Goal: Task Accomplishment & Management: Complete application form

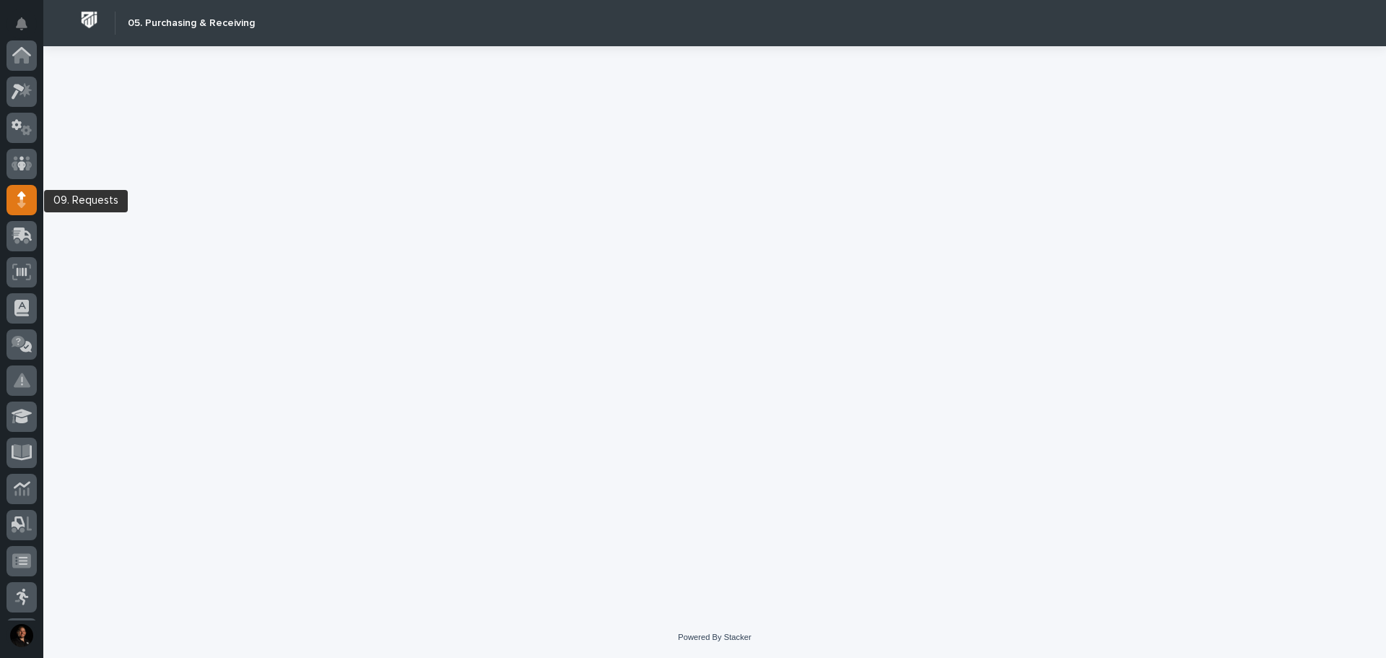
scroll to position [144, 0]
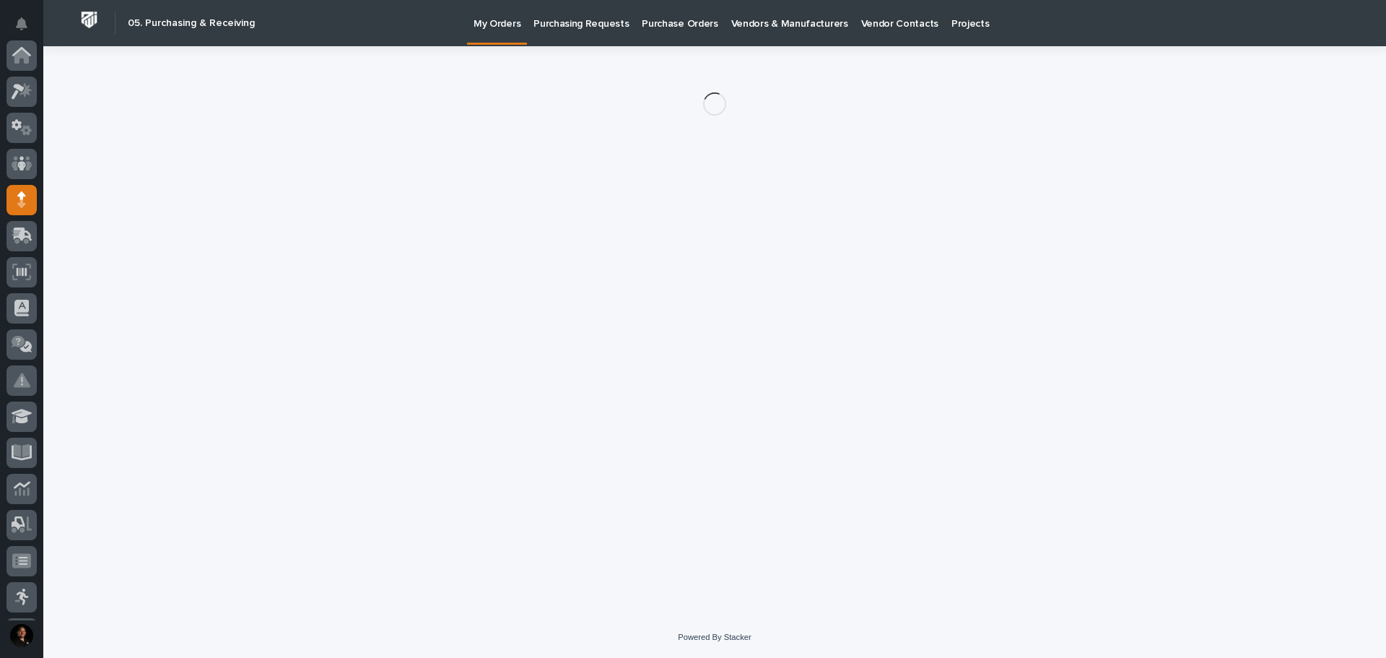
scroll to position [144, 0]
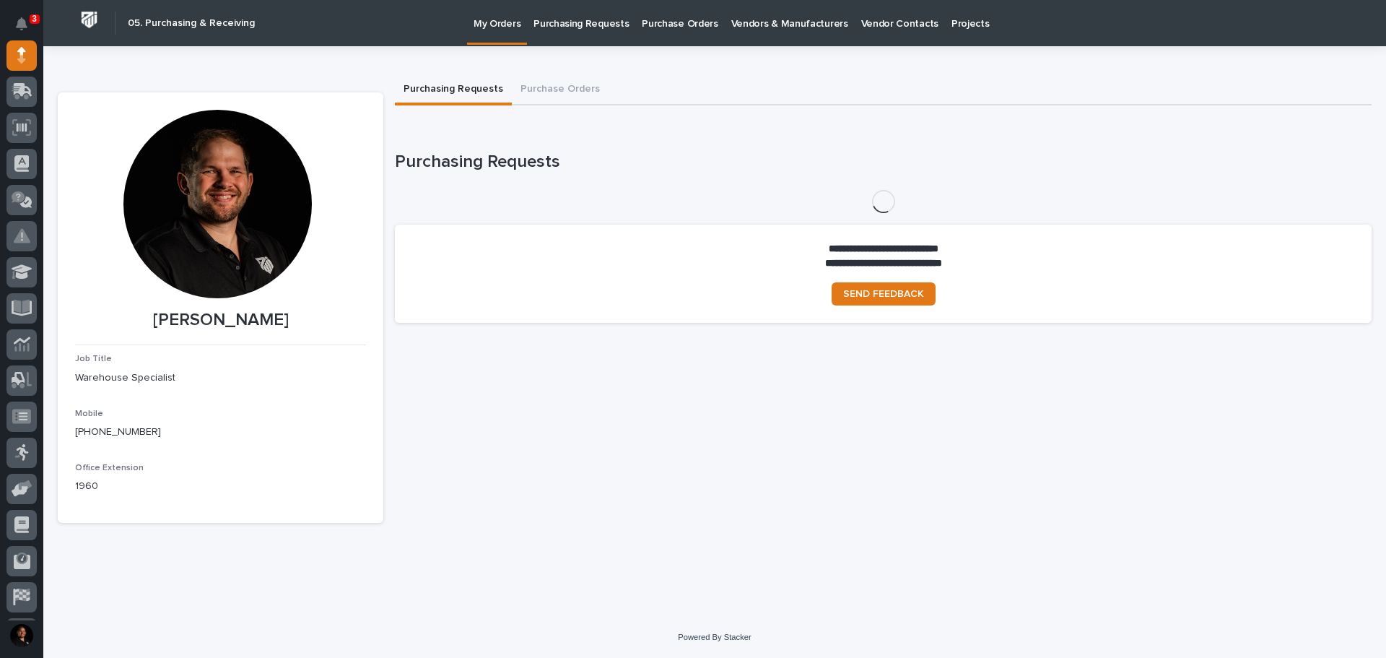
click at [609, 23] on p "Purchasing Requests" at bounding box center [581, 15] width 95 height 30
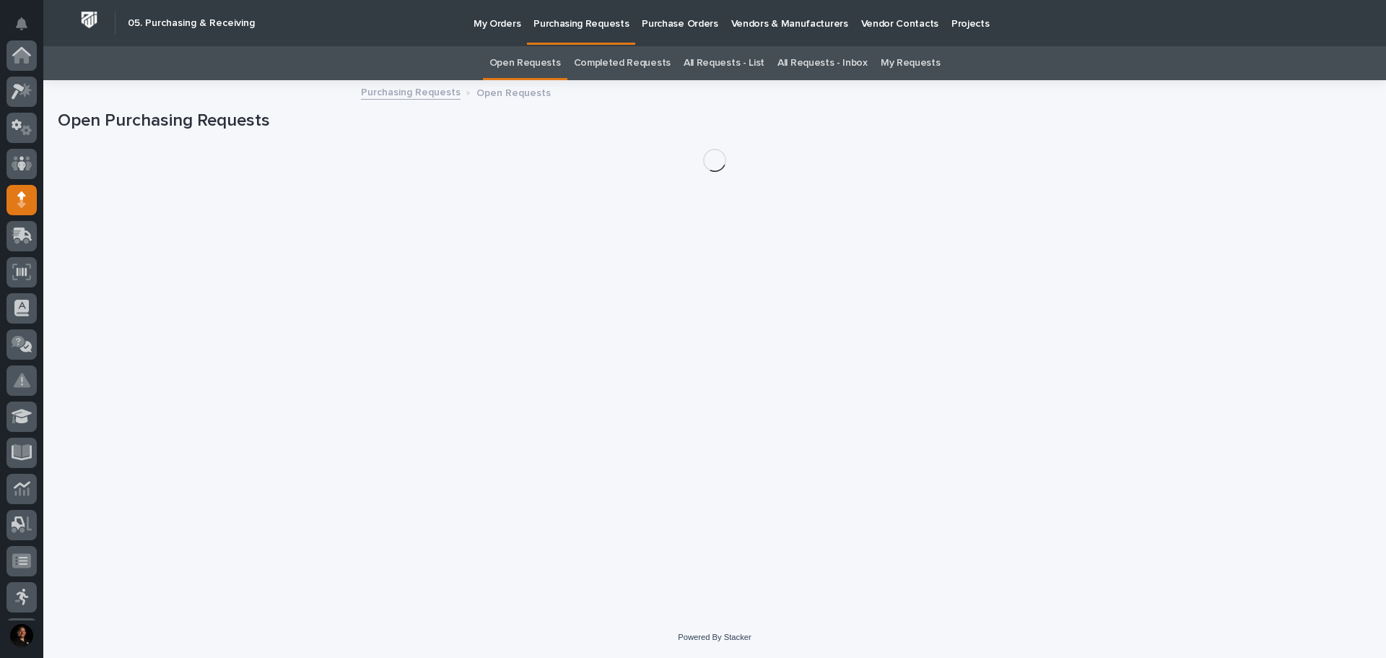
scroll to position [144, 0]
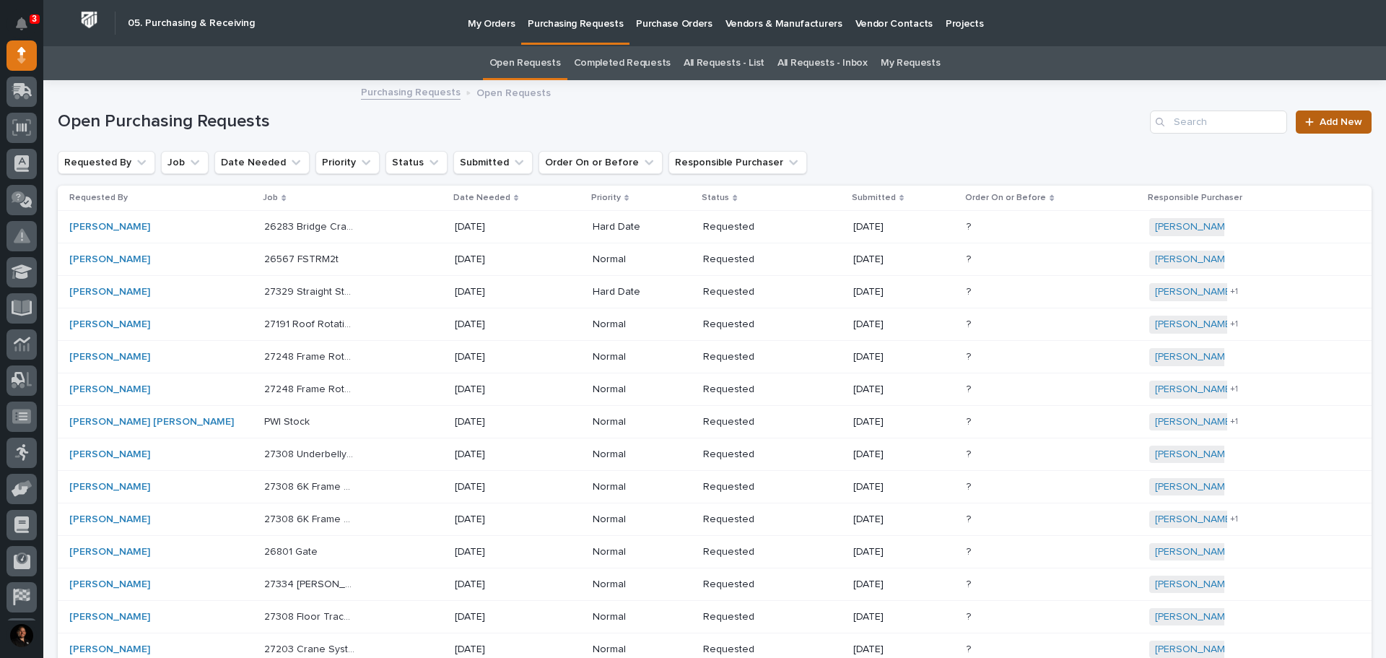
click at [1333, 120] on span "Add New" at bounding box center [1341, 122] width 43 height 10
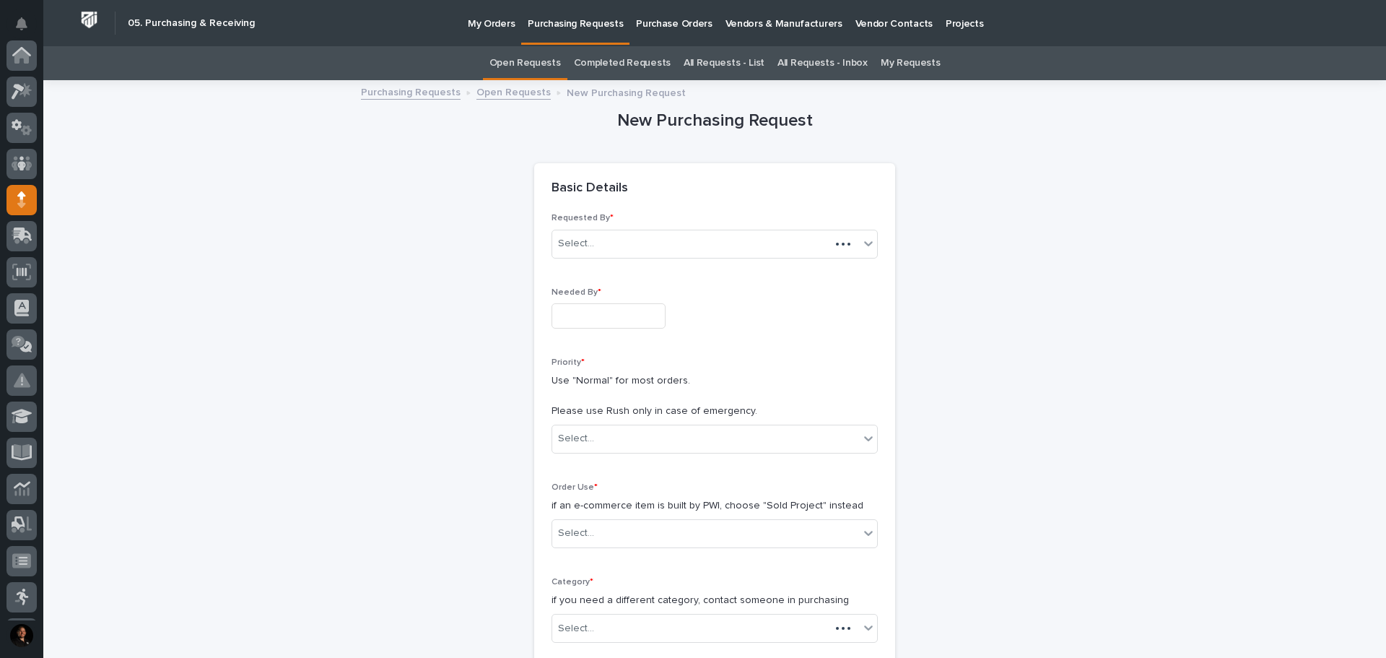
scroll to position [144, 0]
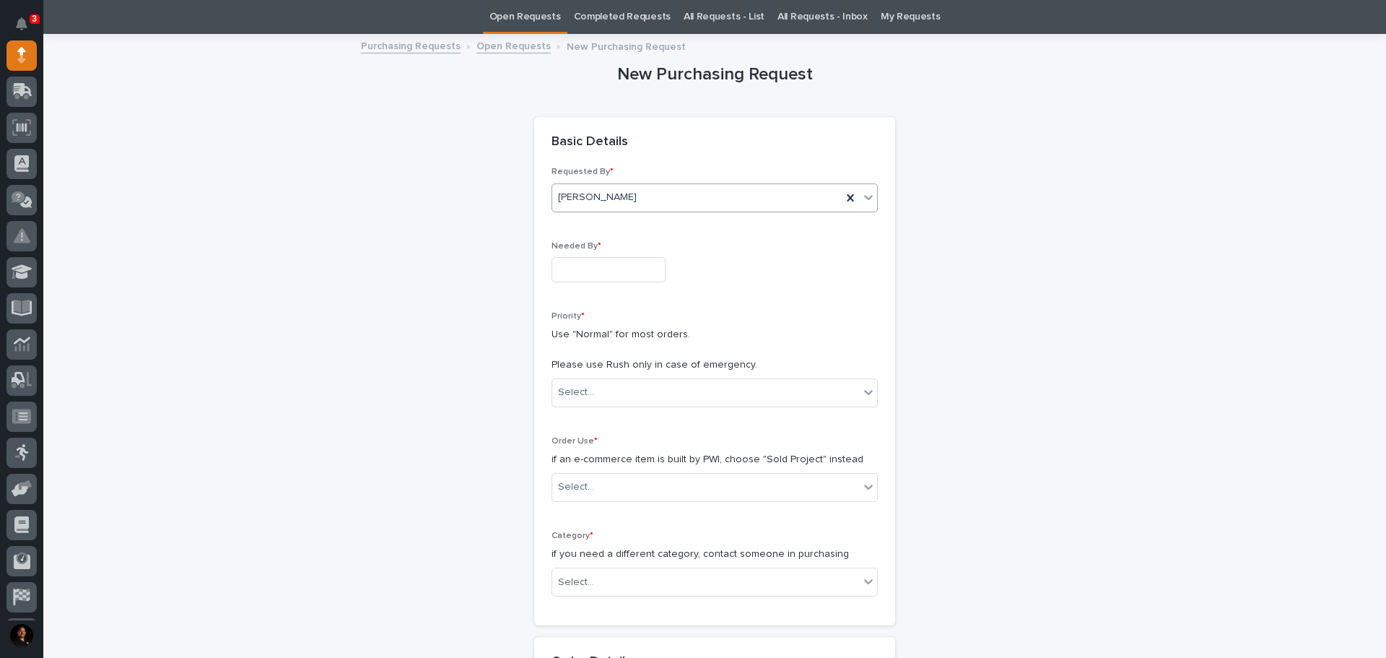
click at [700, 192] on div "[PERSON_NAME]" at bounding box center [697, 198] width 290 height 24
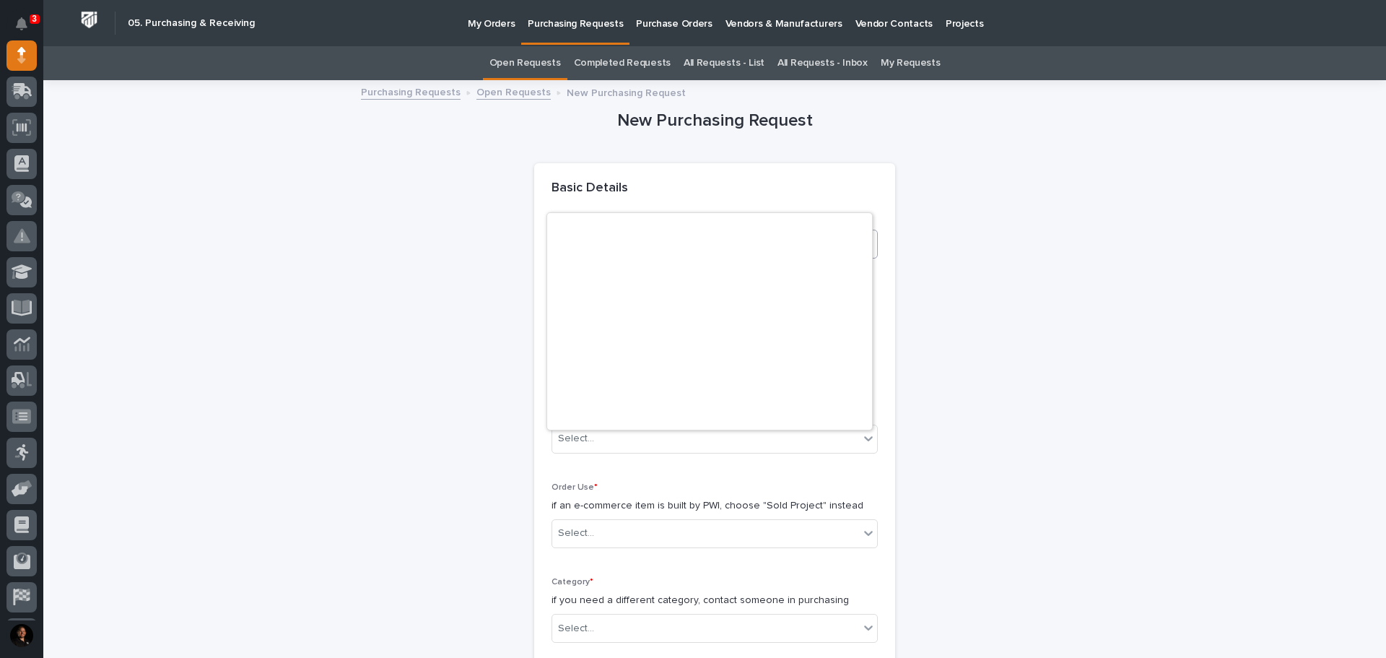
scroll to position [2704, 0]
click at [646, 228] on div "Requested By * [PERSON_NAME]" at bounding box center [715, 241] width 326 height 56
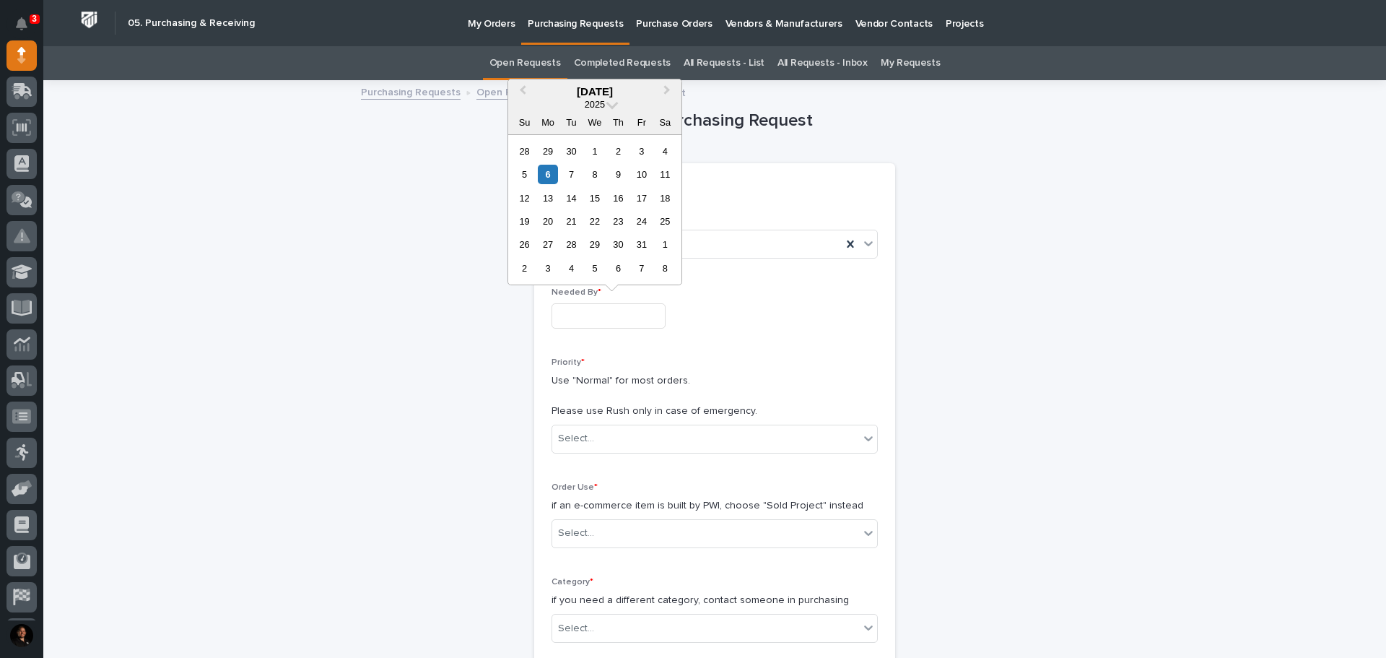
click at [598, 328] on input "text" at bounding box center [609, 315] width 114 height 25
click at [553, 200] on div "13" at bounding box center [547, 197] width 19 height 19
type input "**********"
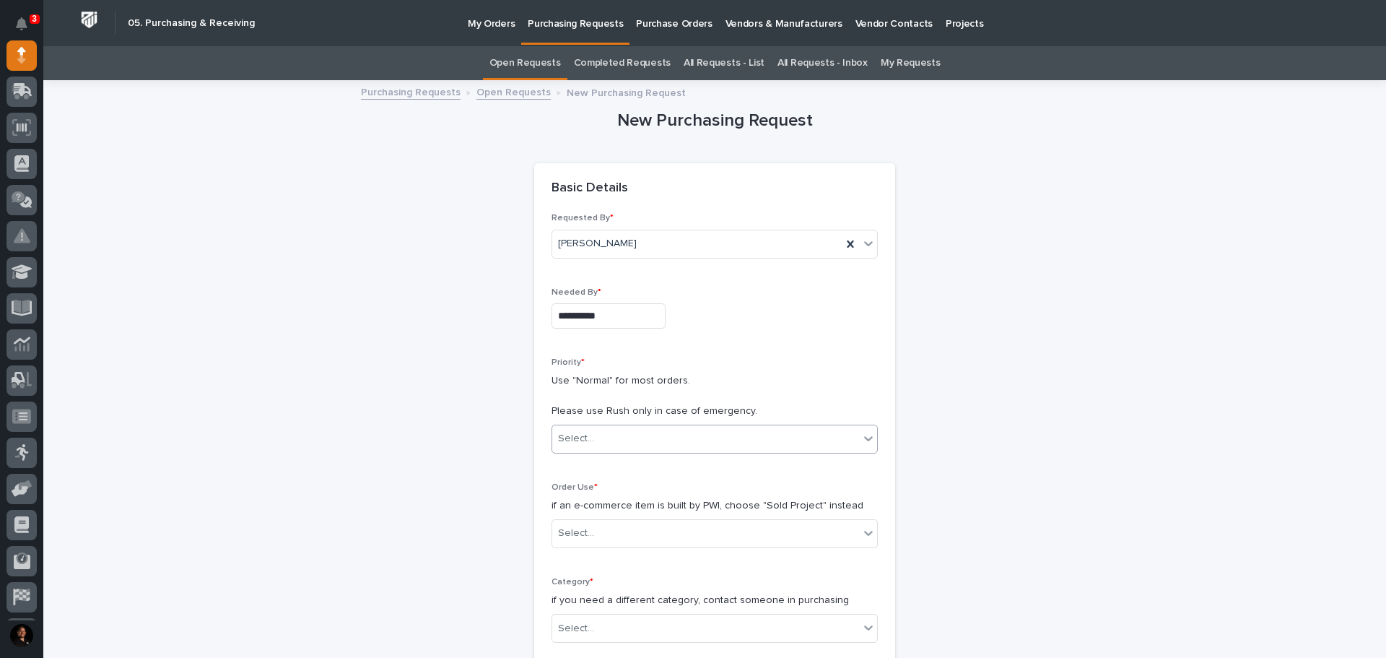
click at [617, 441] on div "Select..." at bounding box center [705, 439] width 307 height 24
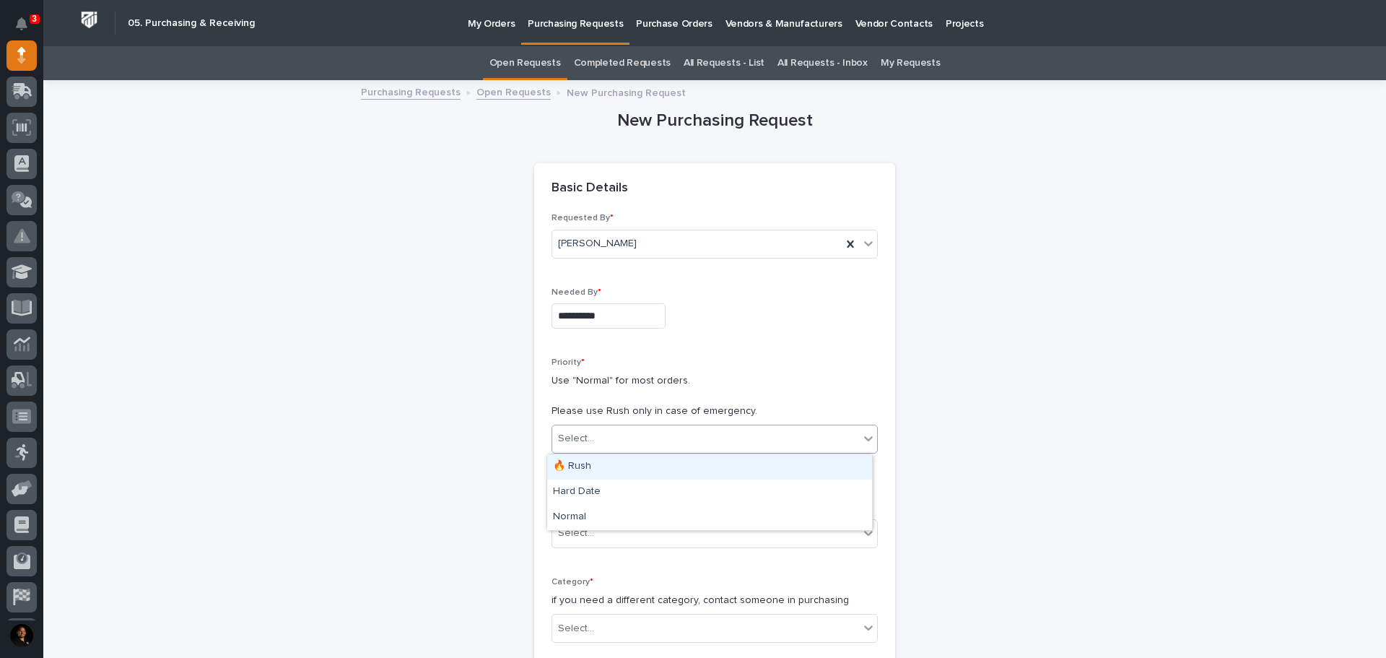
click at [614, 464] on div "🔥 Rush" at bounding box center [709, 466] width 325 height 25
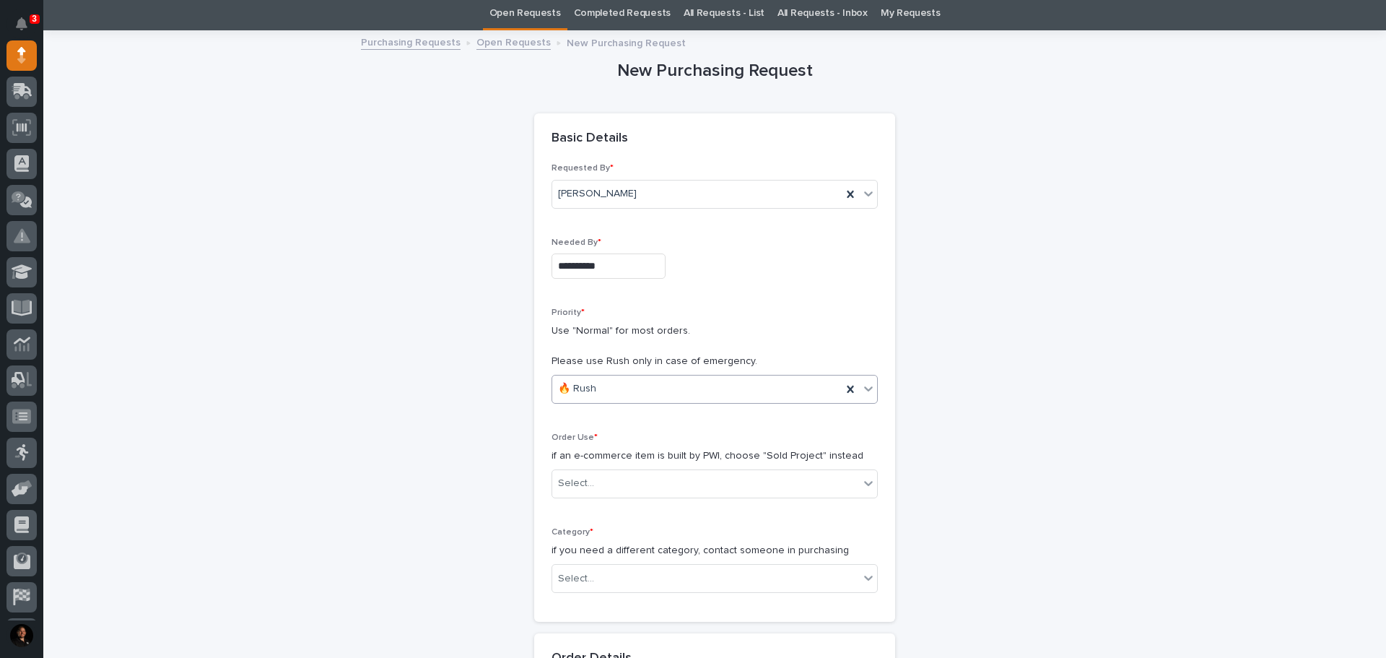
scroll to position [72, 0]
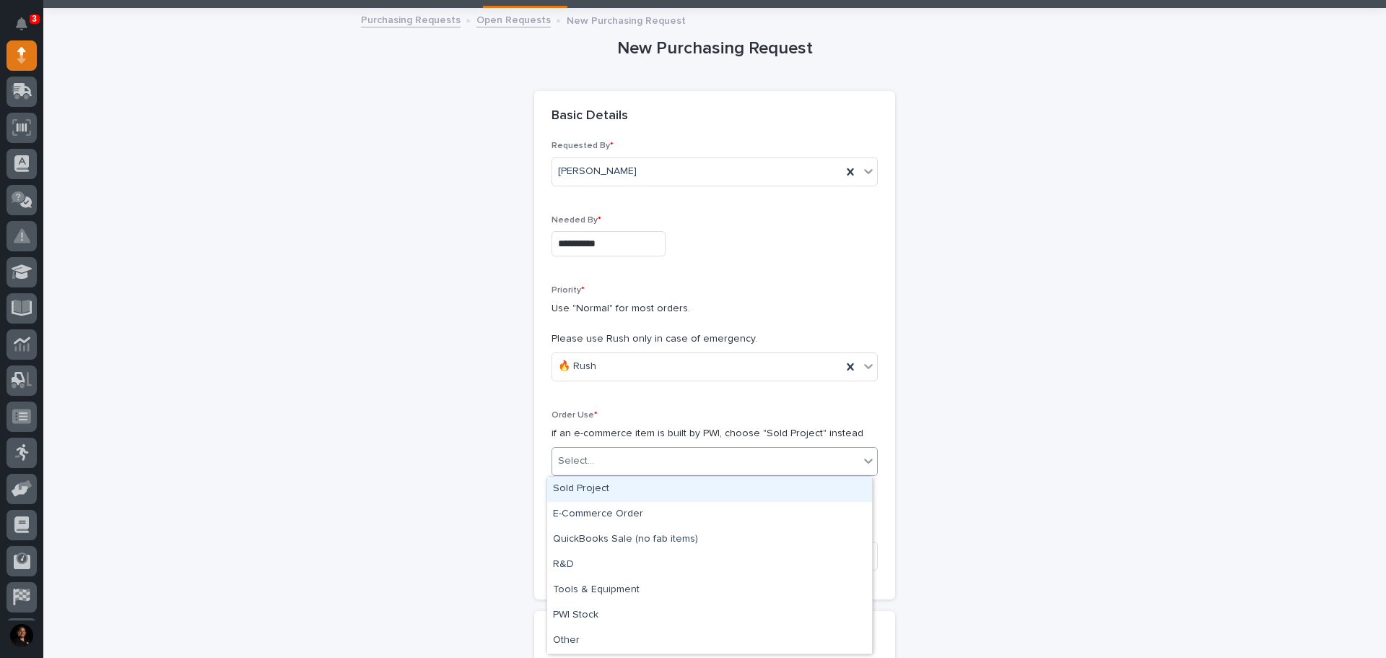
click at [599, 465] on div "Select..." at bounding box center [705, 461] width 307 height 24
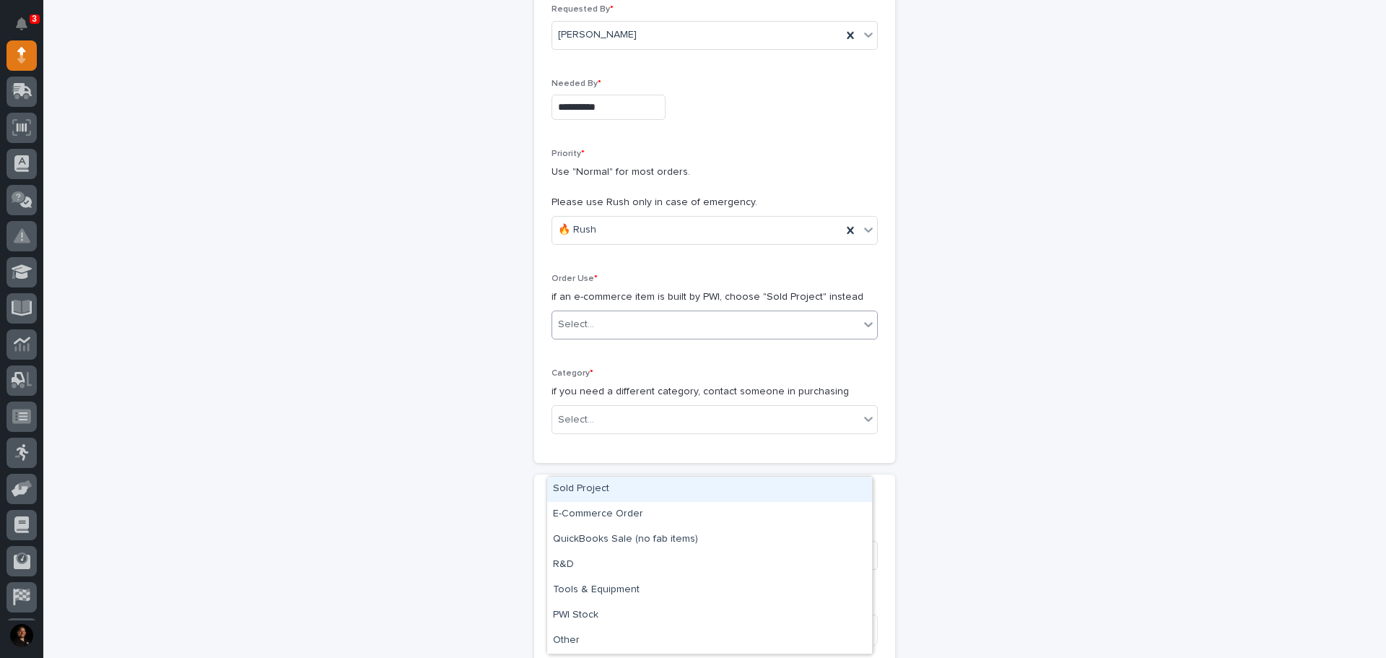
scroll to position [217, 0]
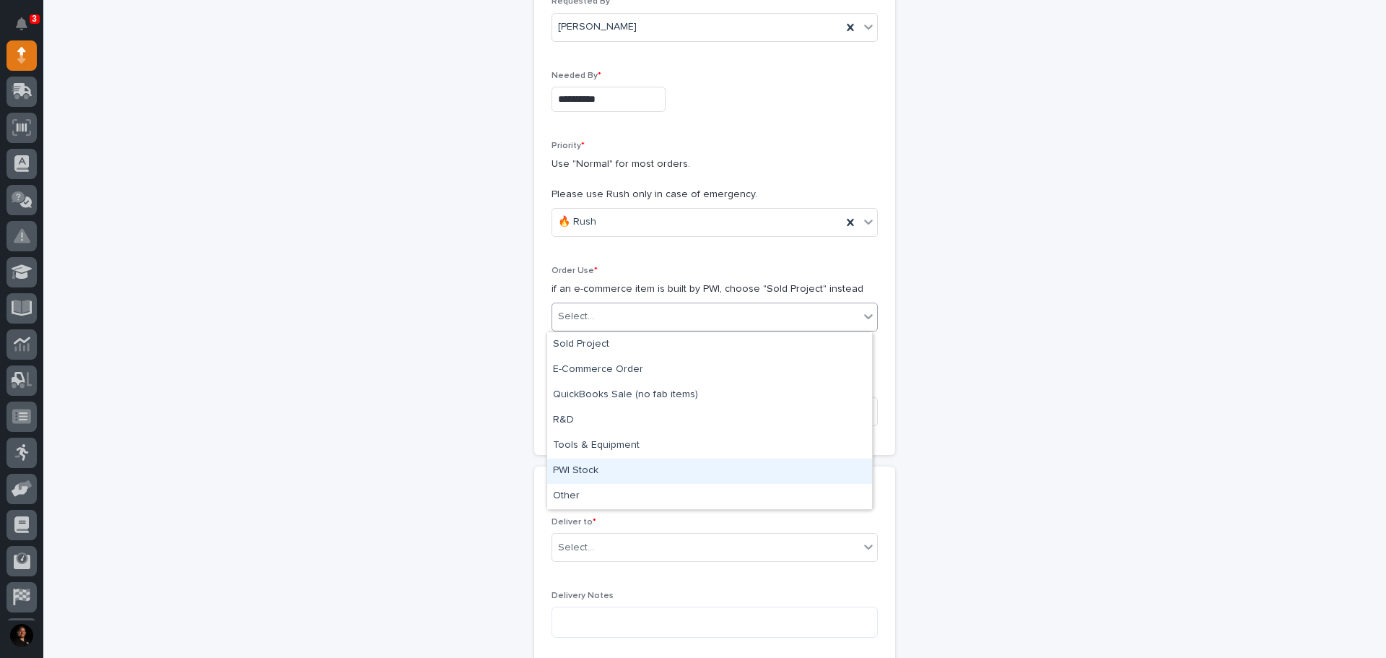
click at [593, 478] on div "PWI Stock" at bounding box center [709, 471] width 325 height 25
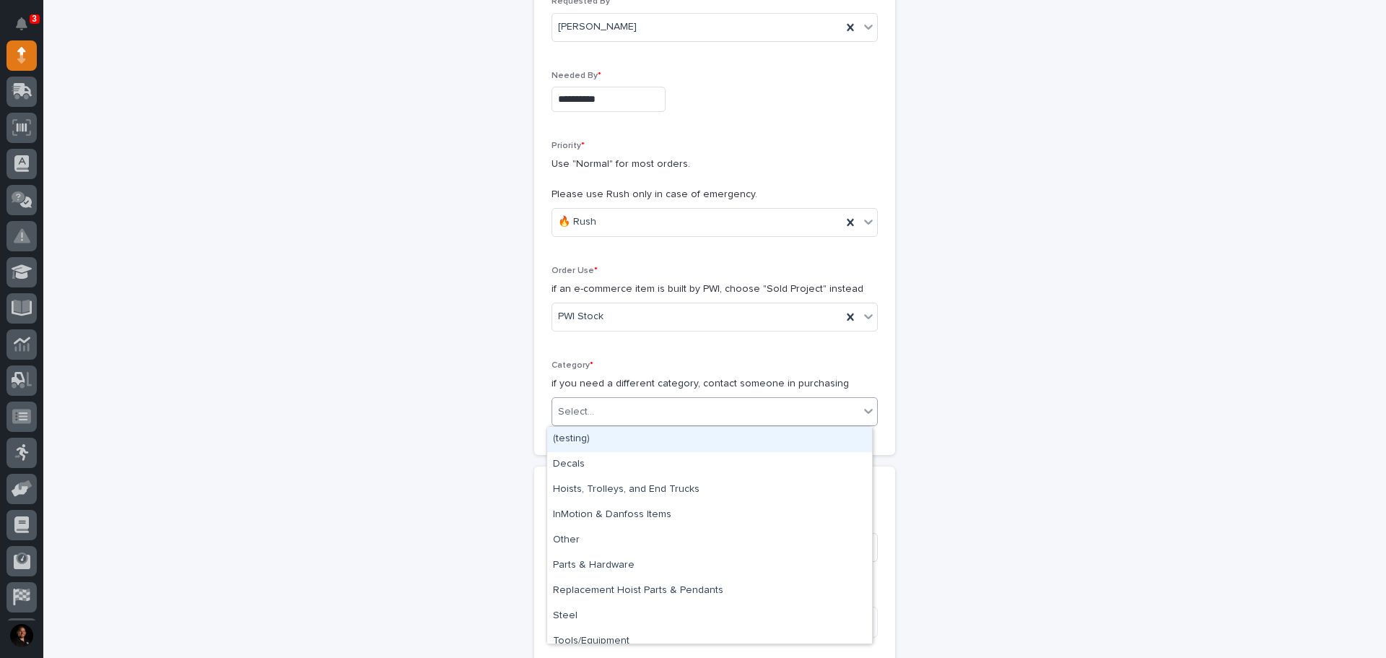
click at [619, 409] on div "Select..." at bounding box center [705, 412] width 307 height 24
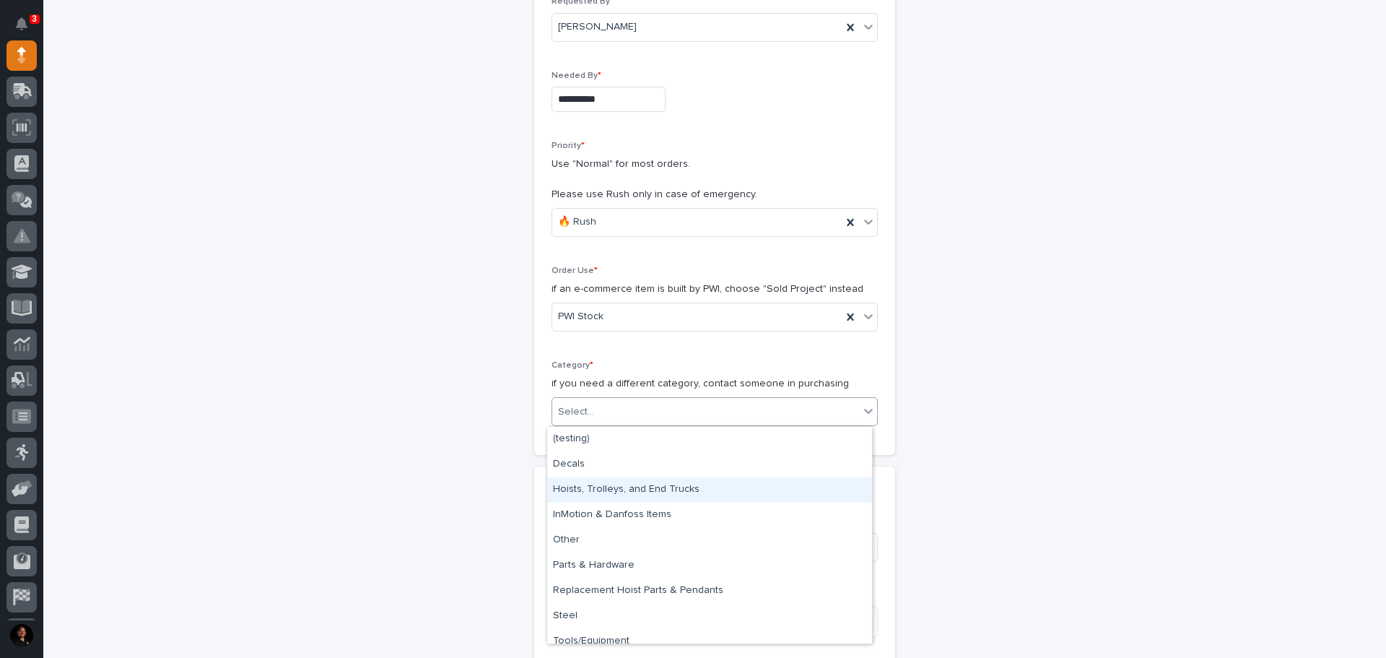
drag, startPoint x: 593, startPoint y: 503, endPoint x: 593, endPoint y: 494, distance: 8.7
click at [593, 494] on div "Hoists, Trolleys, and End Trucks" at bounding box center [709, 489] width 325 height 25
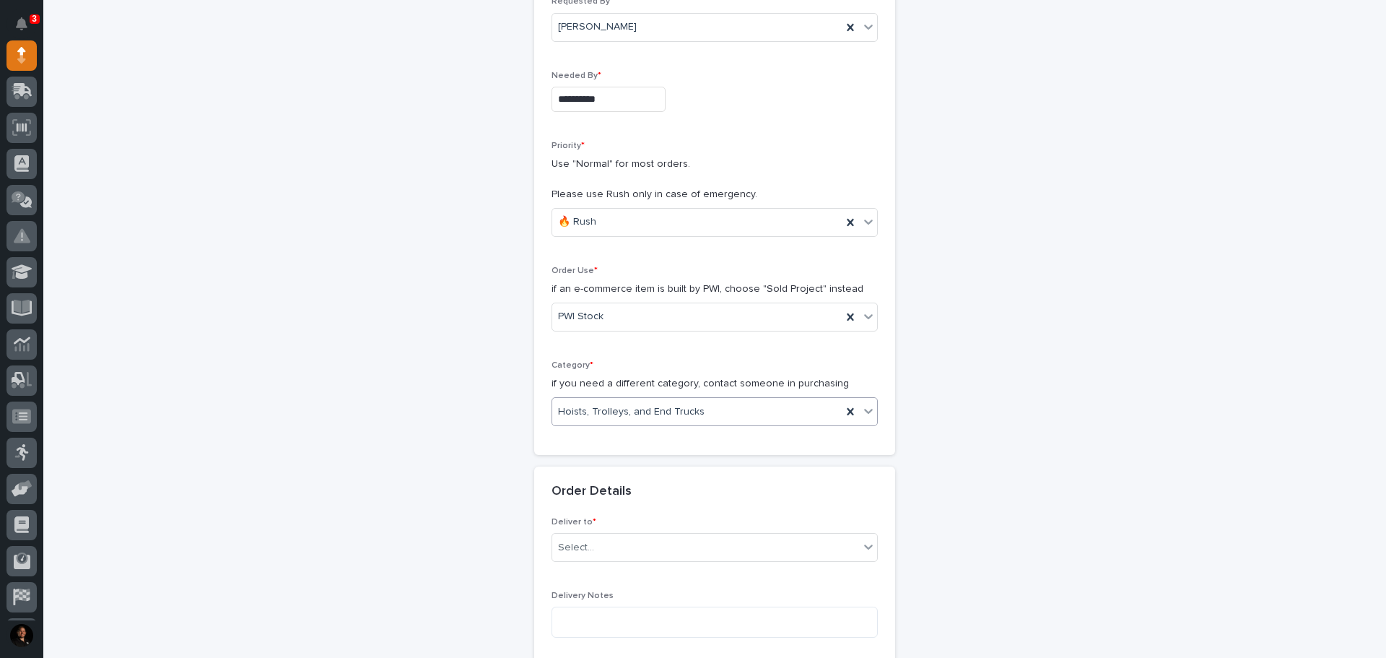
scroll to position [361, 0]
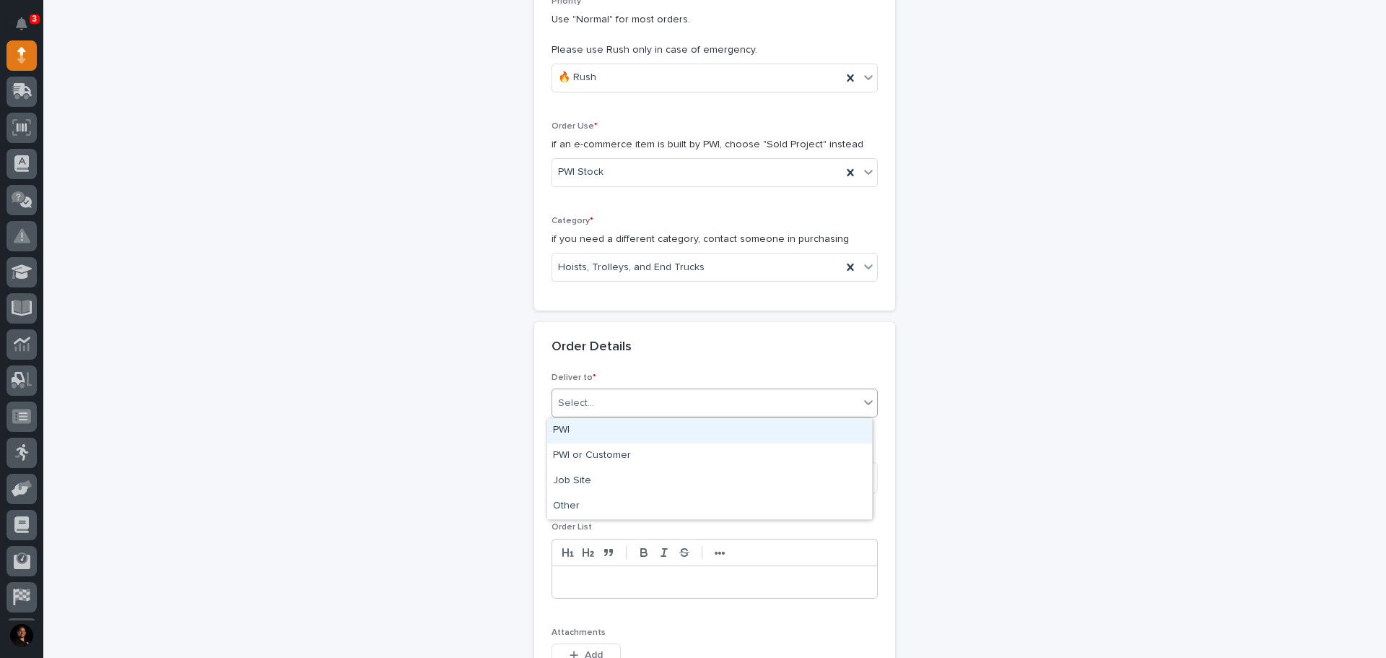
click at [626, 399] on div "Select..." at bounding box center [705, 403] width 307 height 24
click at [620, 431] on div "PWI" at bounding box center [709, 430] width 325 height 25
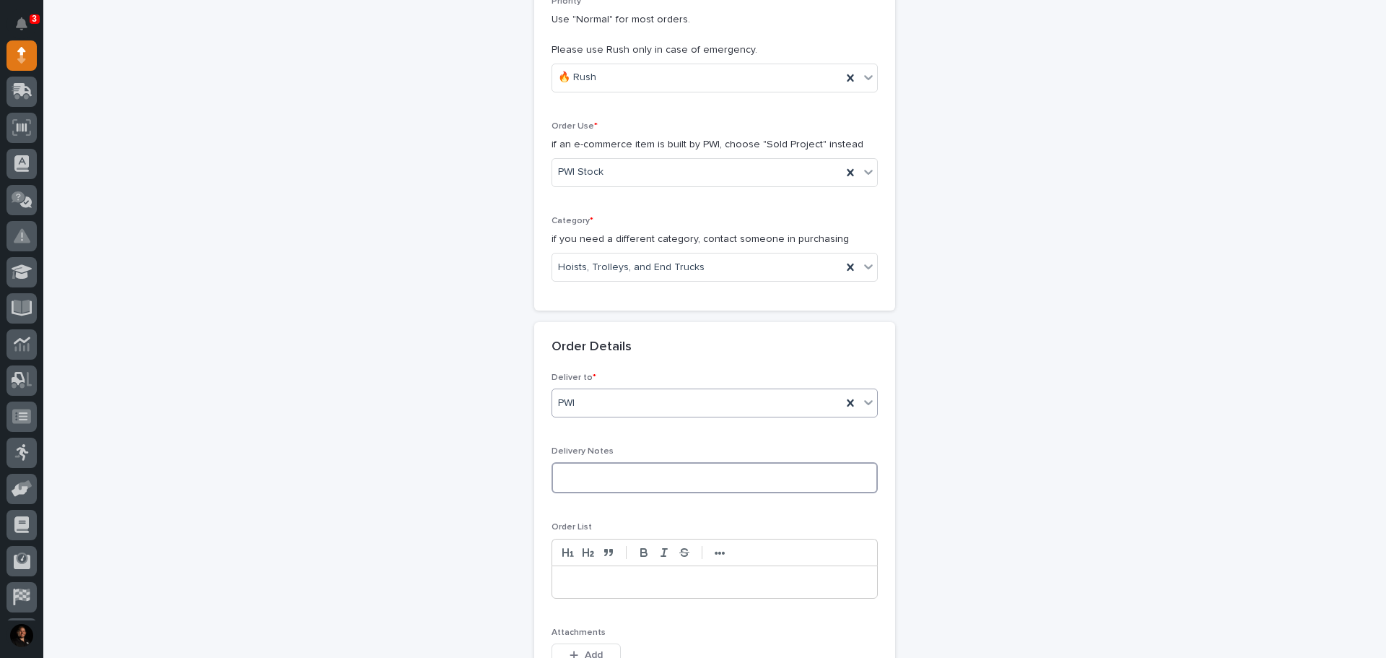
click at [597, 471] on textarea at bounding box center [715, 477] width 326 height 31
drag, startPoint x: 622, startPoint y: 480, endPoint x: 530, endPoint y: 469, distance: 93.2
click at [534, 469] on div "**********" at bounding box center [714, 537] width 361 height 329
type textarea "*"
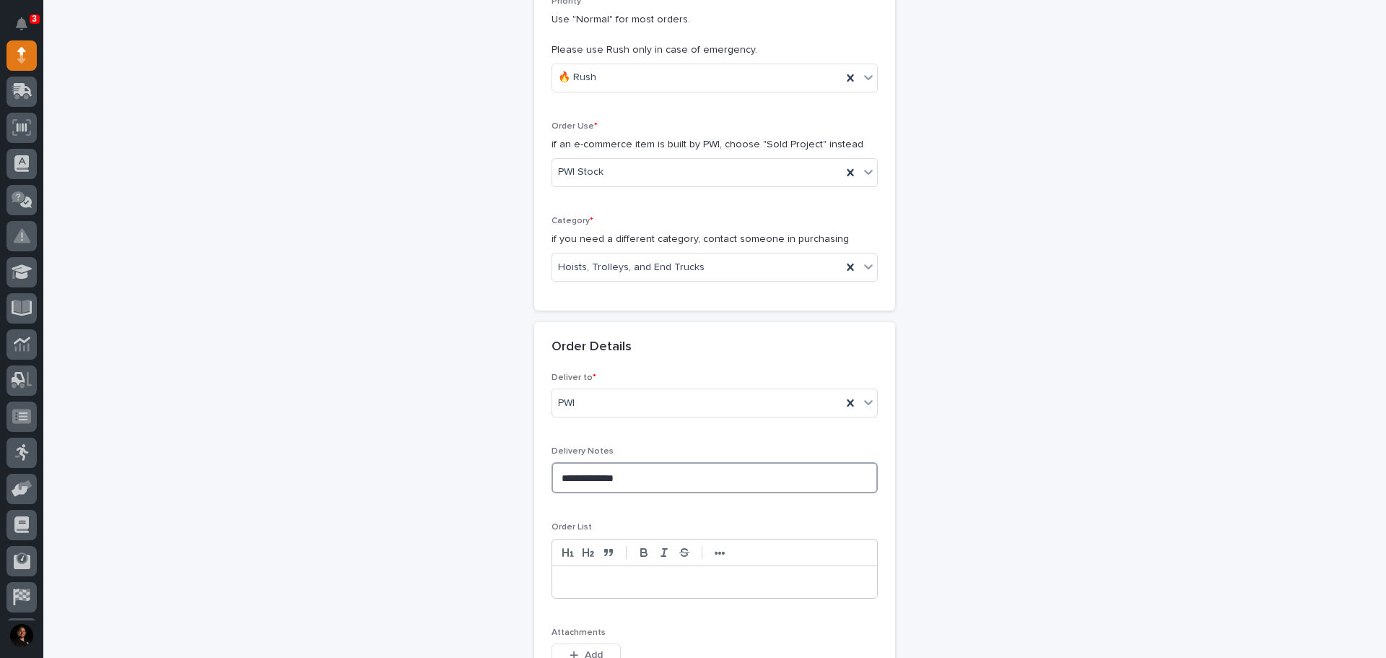
type textarea "**********"
click at [644, 584] on p at bounding box center [714, 582] width 303 height 14
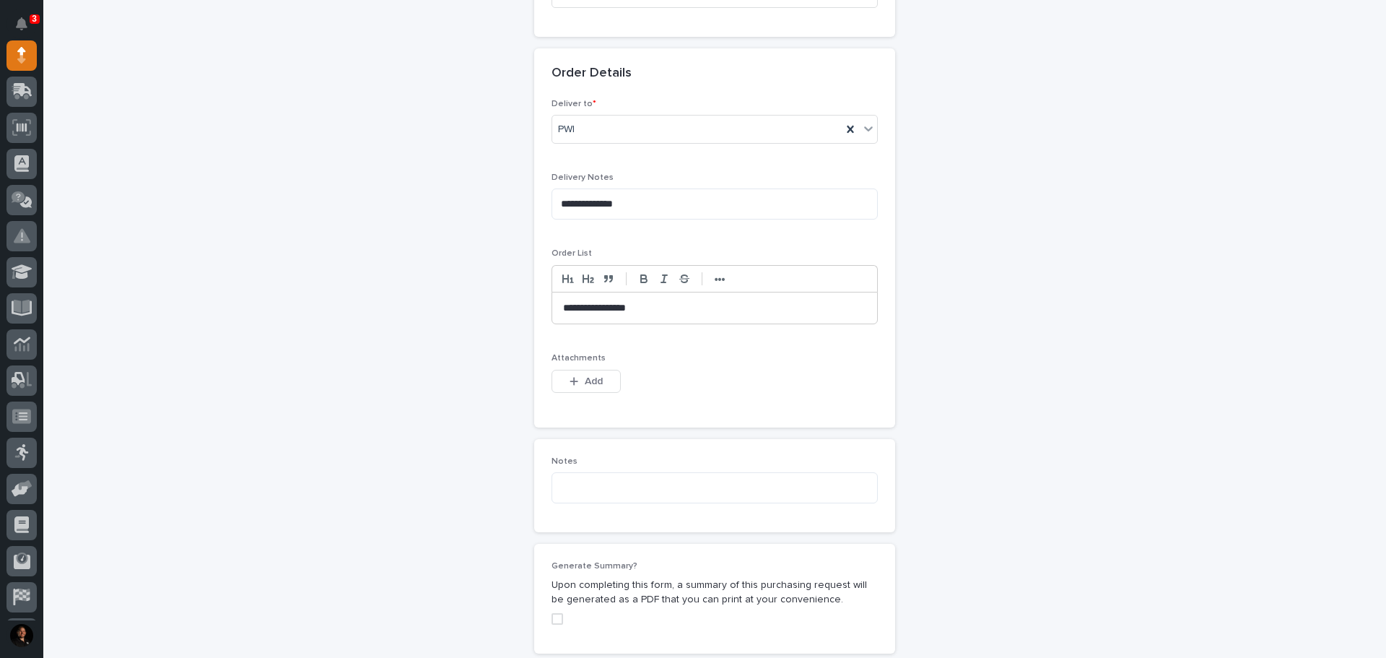
scroll to position [650, 0]
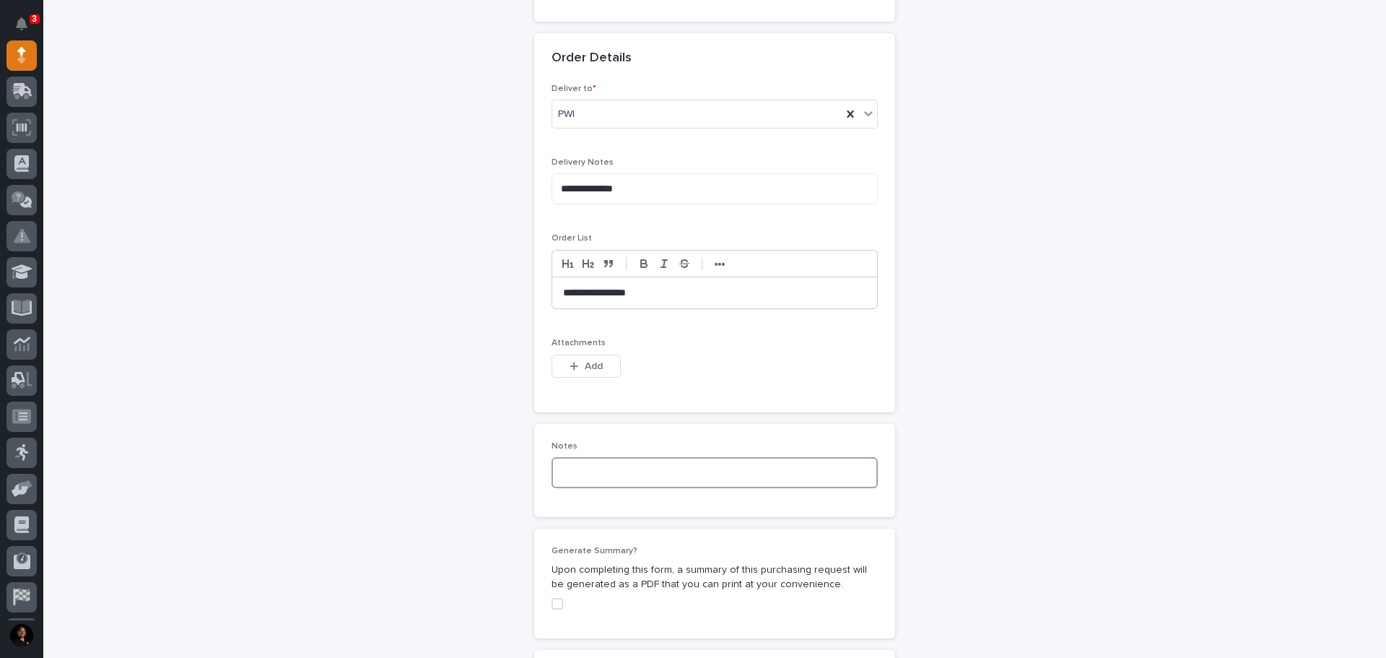
click at [604, 476] on textarea at bounding box center [715, 472] width 326 height 31
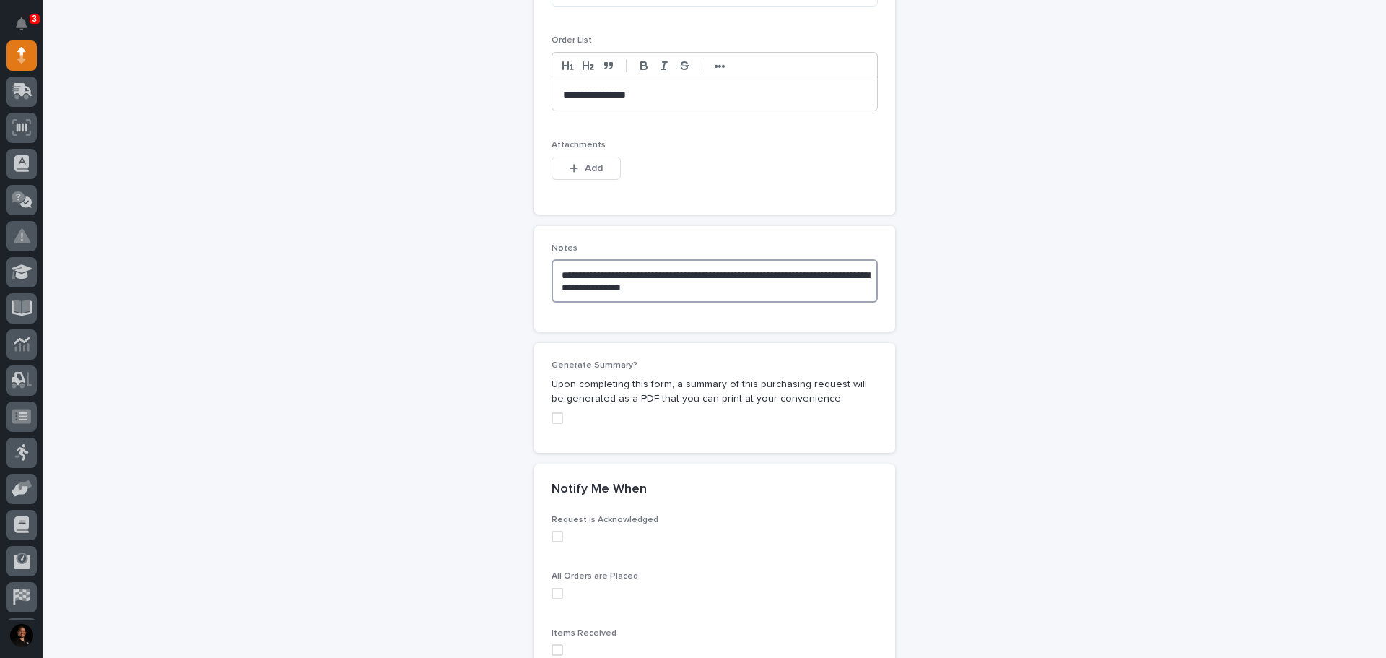
scroll to position [867, 0]
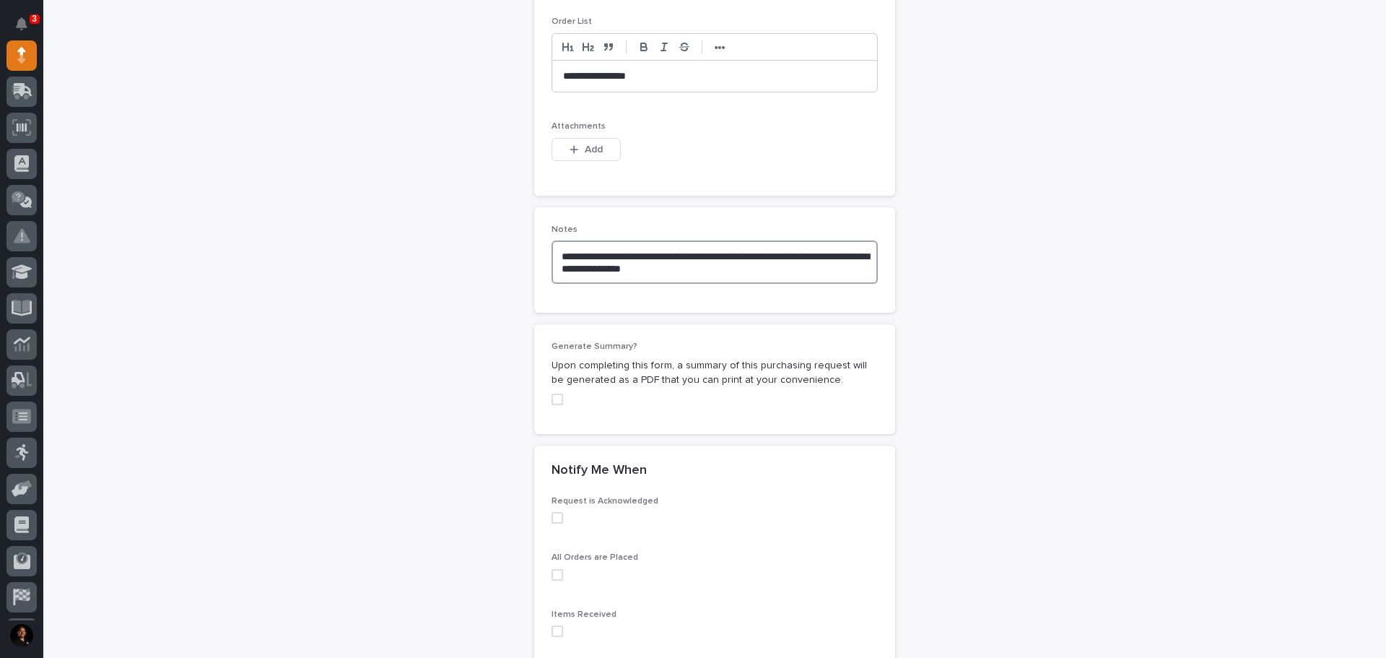
click at [554, 397] on span at bounding box center [558, 400] width 12 height 12
click at [555, 519] on span at bounding box center [558, 518] width 12 height 12
click at [553, 573] on span at bounding box center [558, 575] width 12 height 12
click at [552, 630] on span at bounding box center [558, 631] width 12 height 12
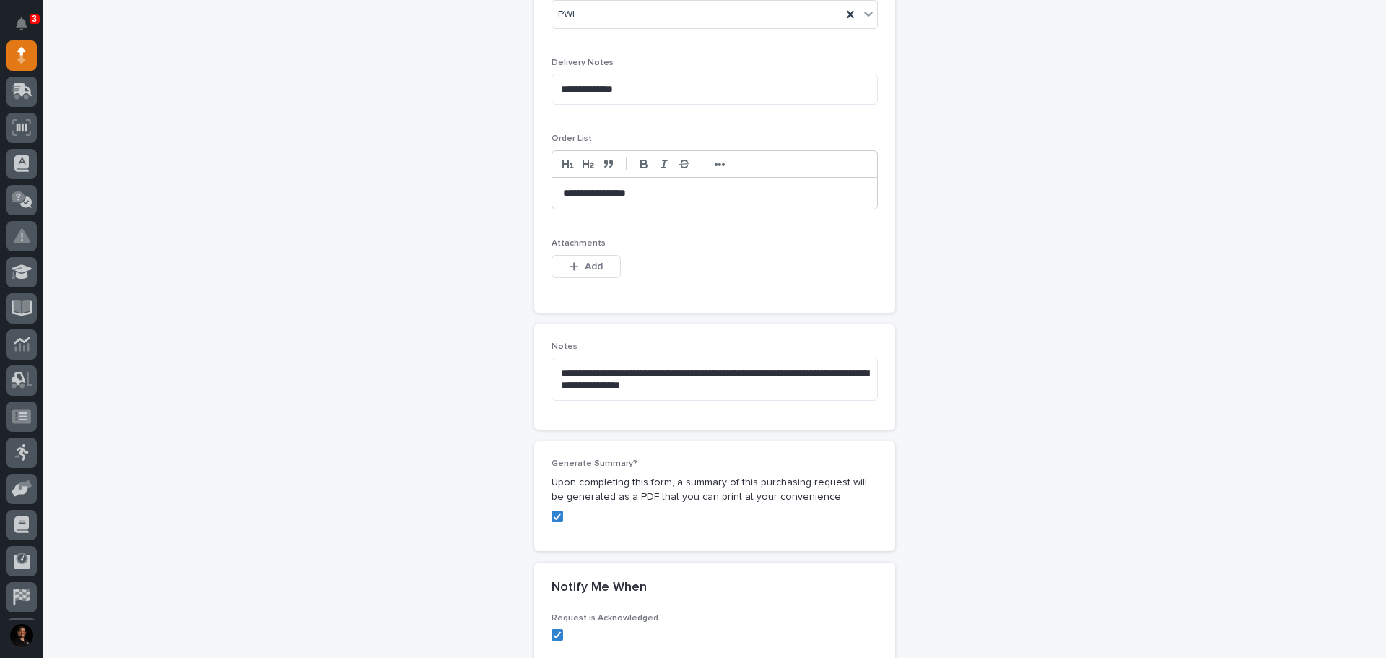
scroll to position [734, 0]
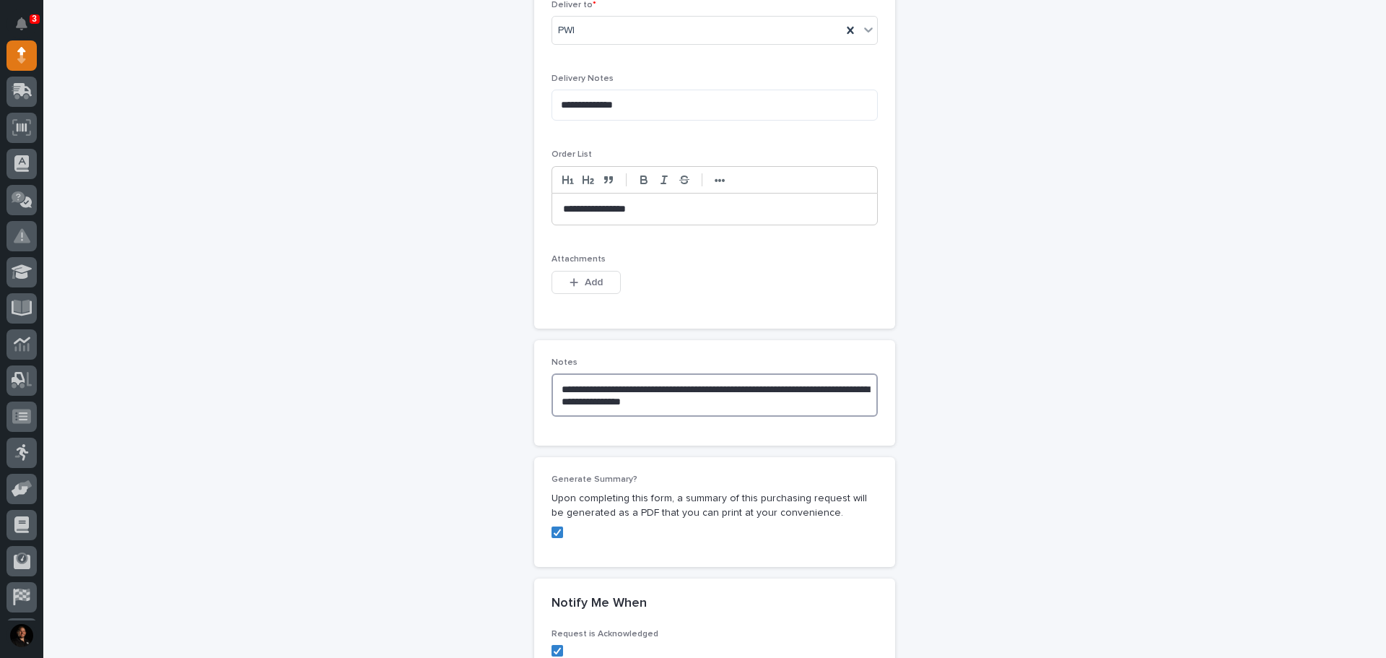
click at [711, 409] on textarea "**********" at bounding box center [715, 394] width 326 height 43
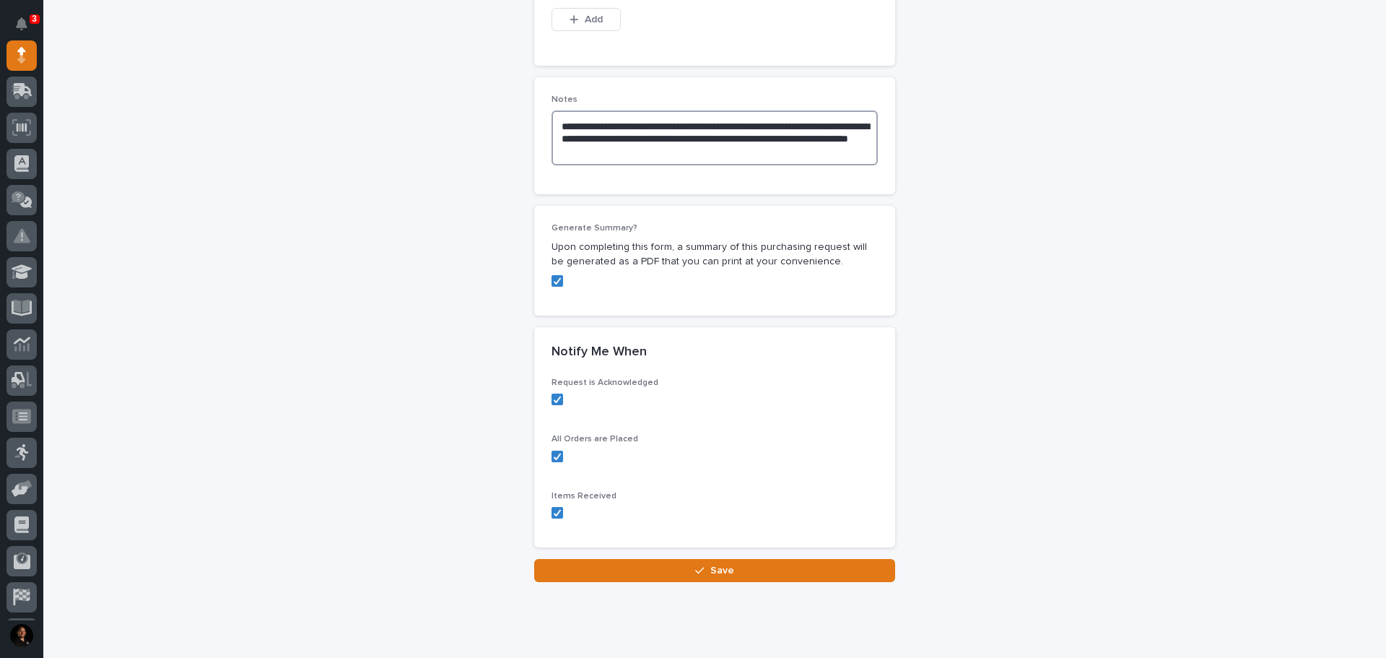
scroll to position [1034, 0]
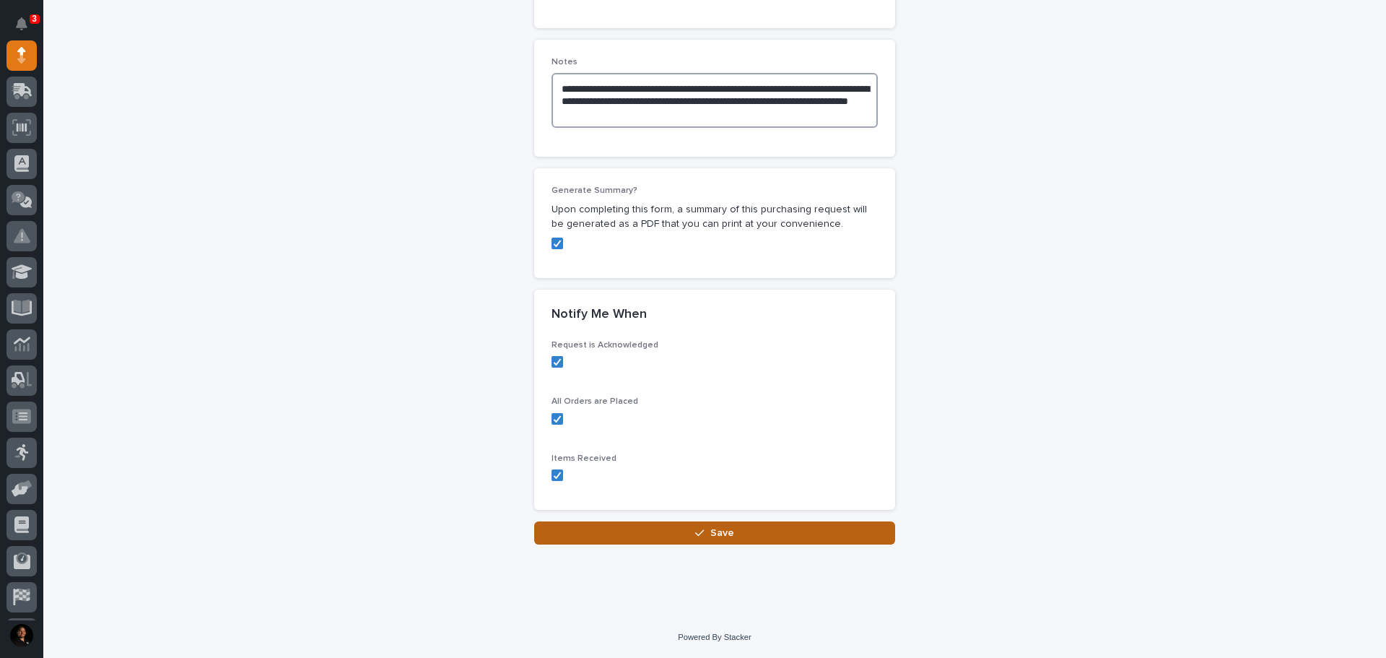
type textarea "**********"
click at [826, 529] on button "Save" at bounding box center [714, 532] width 361 height 23
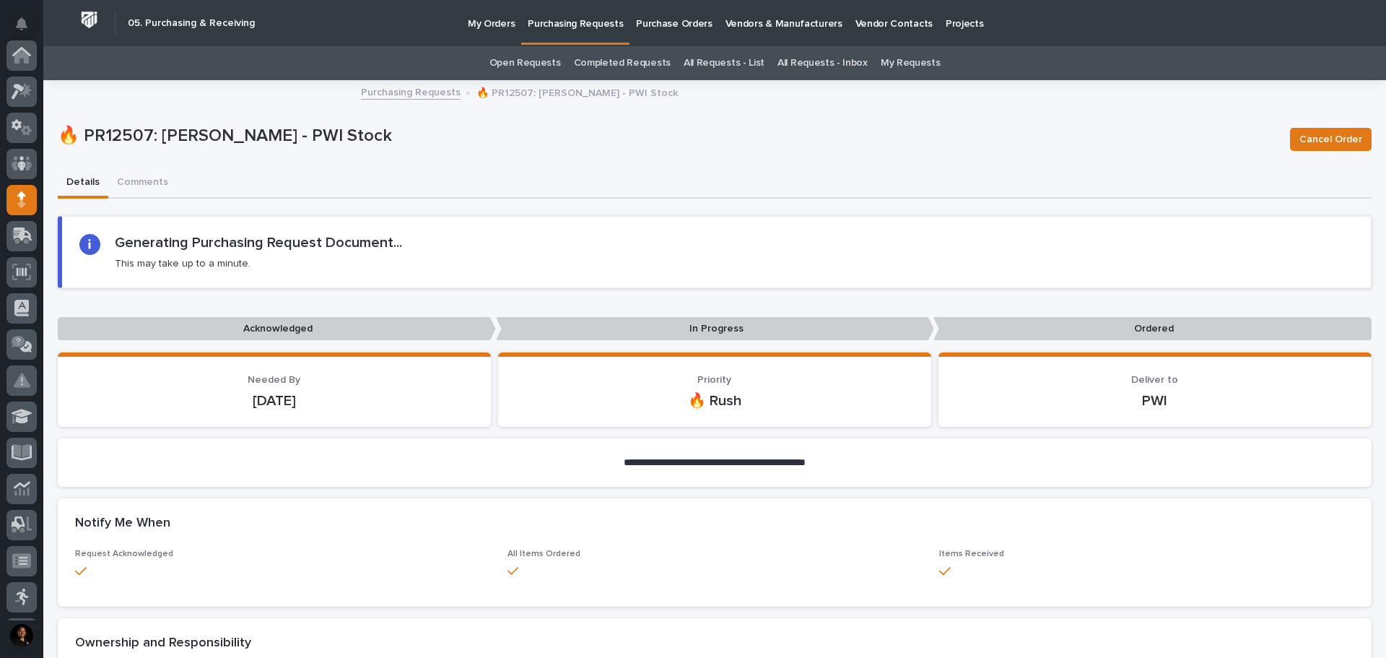
scroll to position [144, 0]
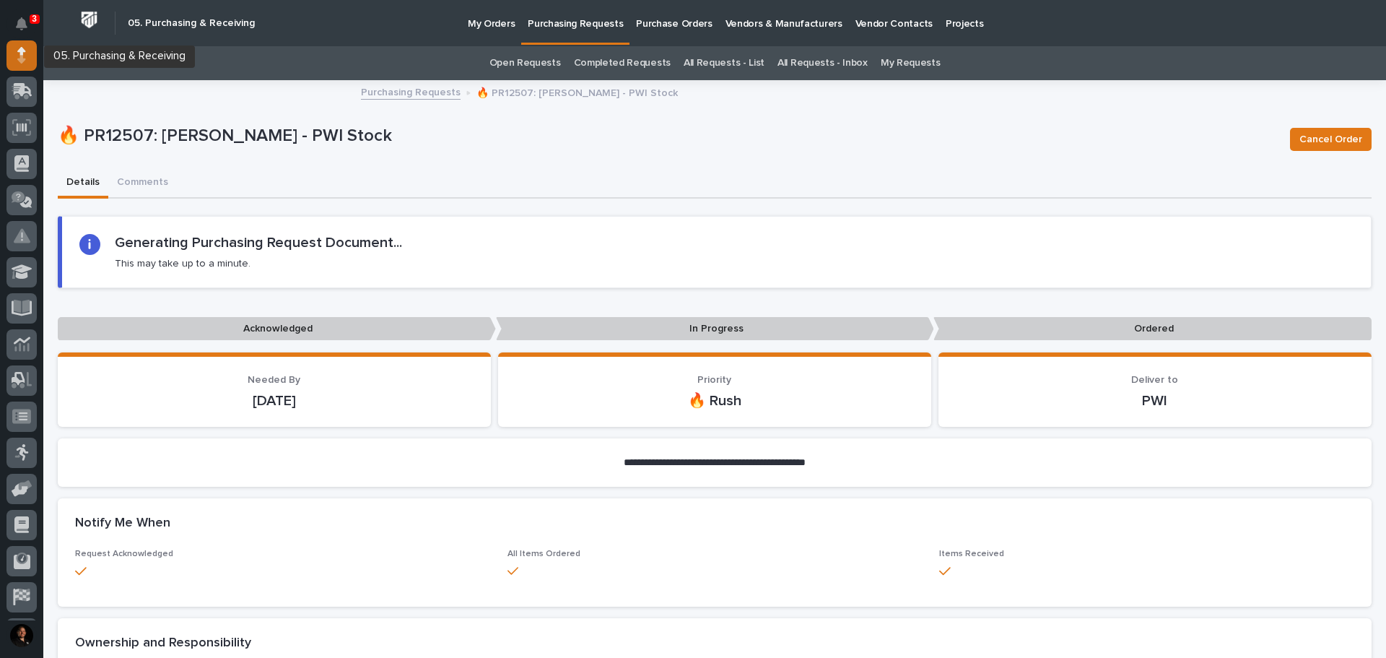
click at [23, 44] on div at bounding box center [21, 55] width 30 height 30
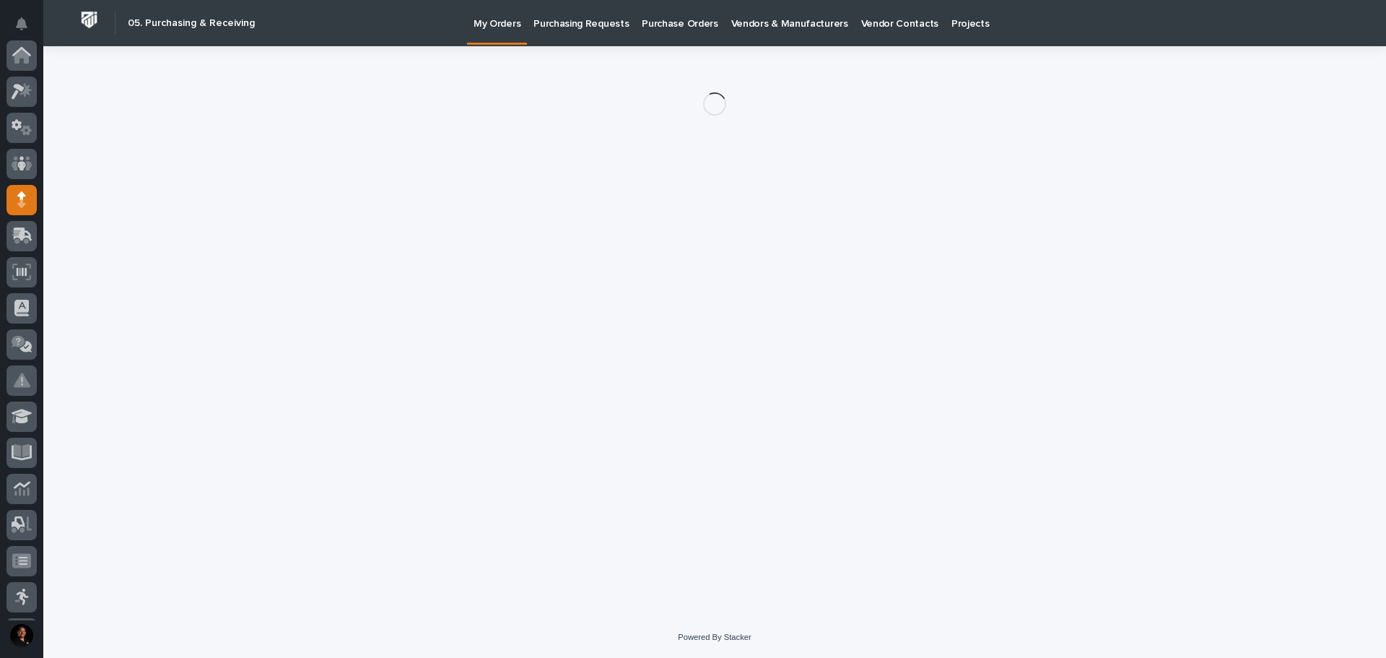
scroll to position [144, 0]
